Goal: Transaction & Acquisition: Purchase product/service

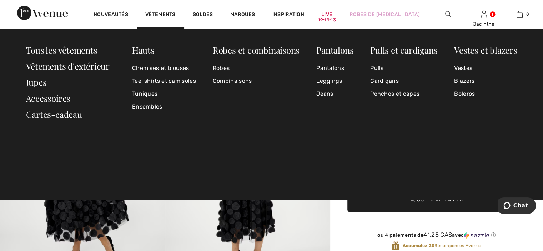
click at [211, 78] on div "Hauts Chemises et blouses Tee-shirts et camisoles Tuniques Ensembles Robes et c…" at bounding box center [271, 86] width 491 height 80
click at [214, 80] on link "Combinaisons" at bounding box center [256, 81] width 87 height 13
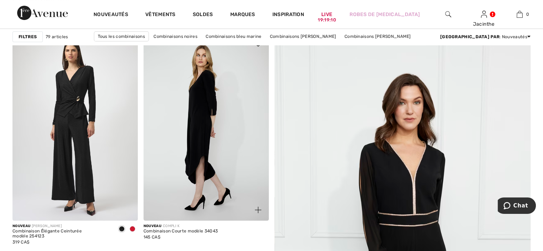
scroll to position [36, 0]
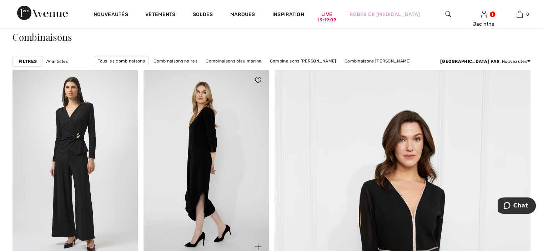
click at [217, 126] on img at bounding box center [206, 164] width 125 height 188
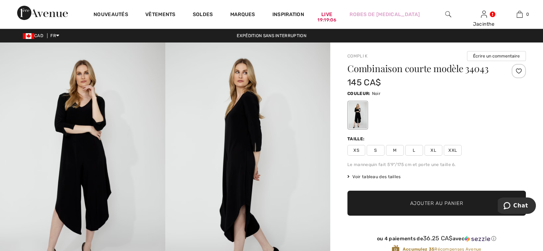
click at [108, 180] on img at bounding box center [82, 166] width 165 height 248
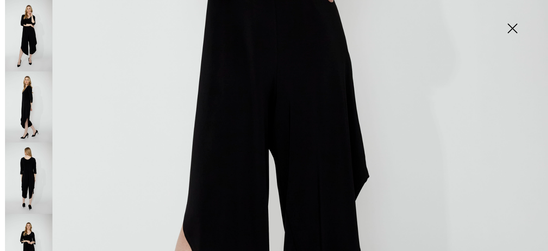
scroll to position [321, 0]
click at [38, 190] on img at bounding box center [28, 177] width 47 height 71
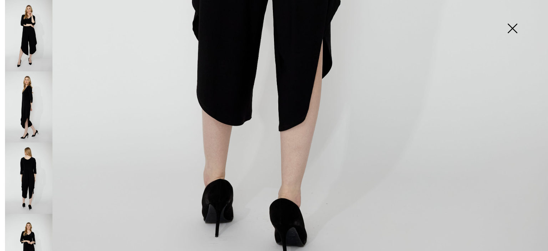
scroll to position [563, 0]
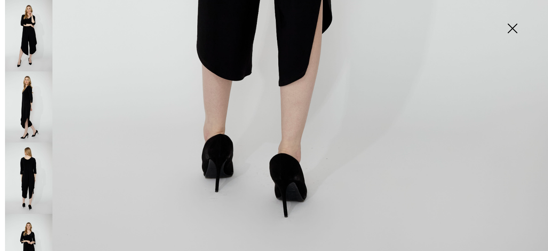
click at [34, 221] on img at bounding box center [28, 249] width 47 height 71
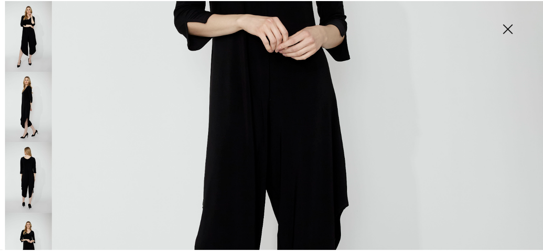
scroll to position [170, 0]
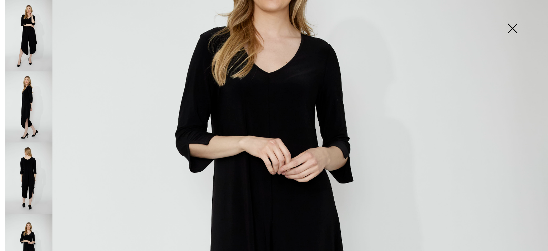
click at [510, 32] on img at bounding box center [513, 29] width 36 height 37
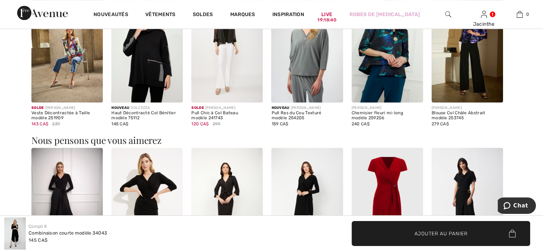
scroll to position [607, 0]
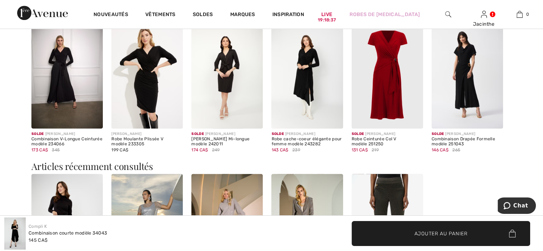
click at [478, 85] on img at bounding box center [467, 74] width 71 height 107
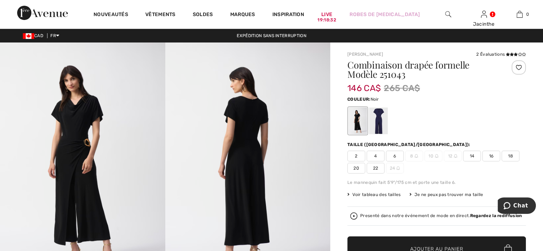
click at [235, 168] on img at bounding box center [247, 165] width 165 height 247
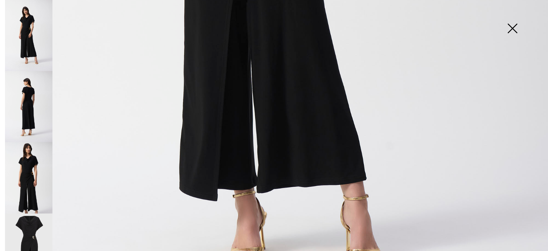
scroll to position [535, 0]
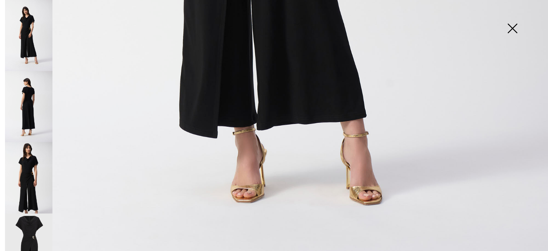
click at [29, 131] on img at bounding box center [28, 106] width 47 height 71
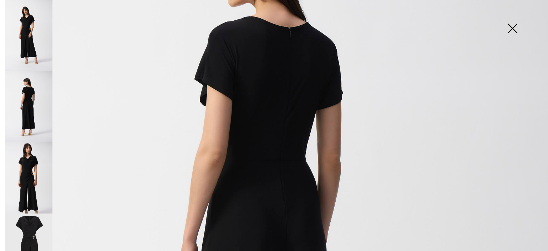
scroll to position [71, 0]
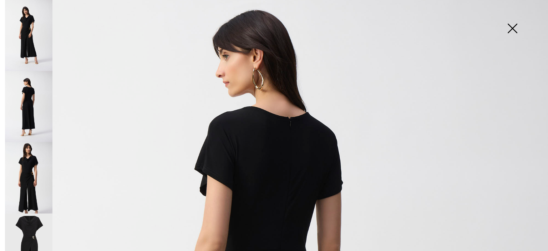
click at [32, 231] on img at bounding box center [28, 248] width 47 height 71
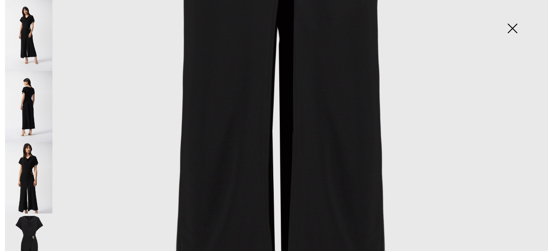
scroll to position [564, 0]
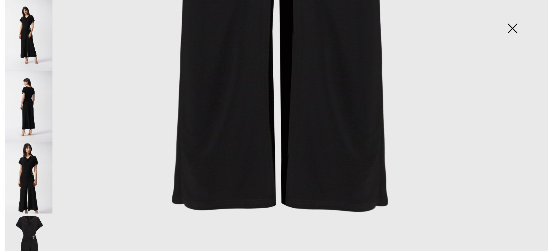
click at [21, 28] on img at bounding box center [28, 35] width 47 height 71
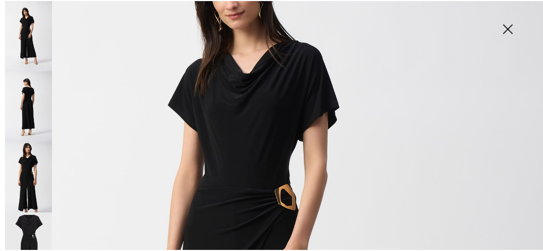
scroll to position [0, 0]
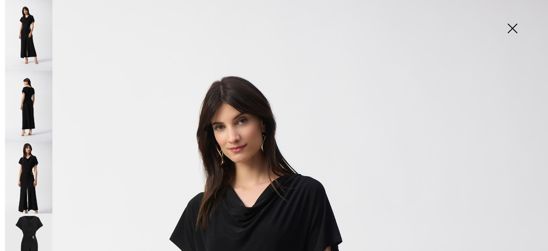
drag, startPoint x: 501, startPoint y: 30, endPoint x: 508, endPoint y: 32, distance: 7.2
click at [501, 30] on img at bounding box center [513, 29] width 36 height 37
